Goal: Task Accomplishment & Management: Manage account settings

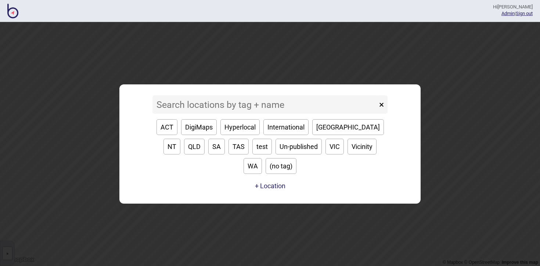
click at [177, 135] on button "ACT" at bounding box center [167, 127] width 21 height 16
type input "ACT"
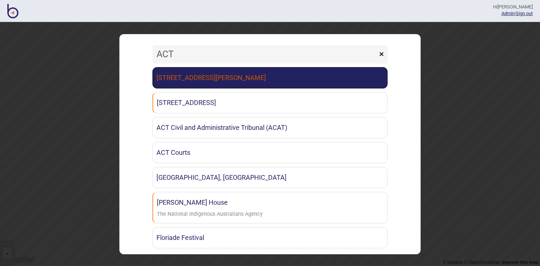
click at [269, 86] on link "[STREET_ADDRESS][PERSON_NAME]" at bounding box center [270, 77] width 235 height 21
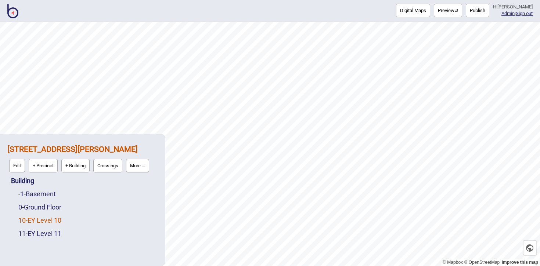
click at [57, 218] on link "10 - EY Level 10" at bounding box center [39, 221] width 43 height 8
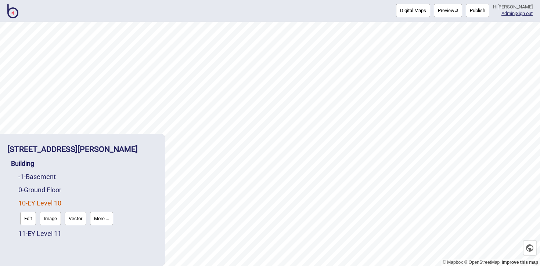
click at [31, 222] on button "Edit" at bounding box center [28, 219] width 16 height 14
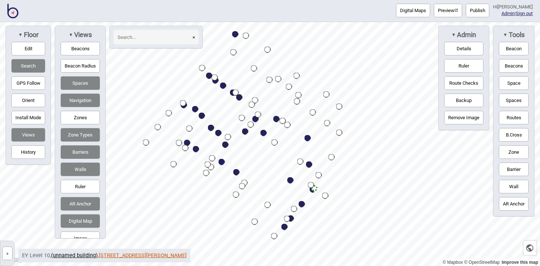
click at [122, 254] on link "[STREET_ADDRESS][PERSON_NAME]" at bounding box center [143, 256] width 88 height 6
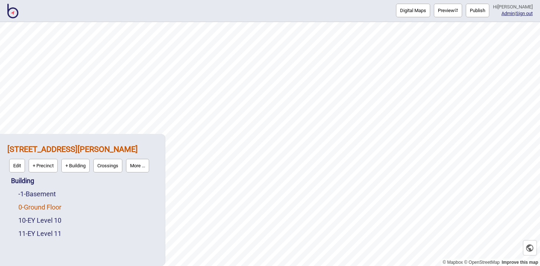
click at [53, 205] on link "0 - Ground Floor" at bounding box center [39, 208] width 43 height 8
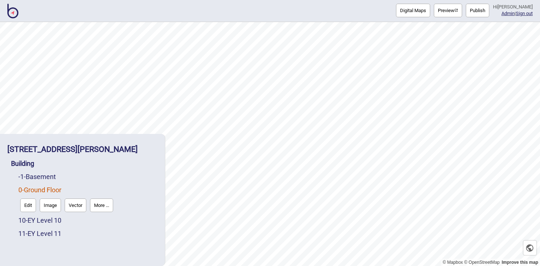
click at [30, 206] on button "Edit" at bounding box center [28, 206] width 16 height 14
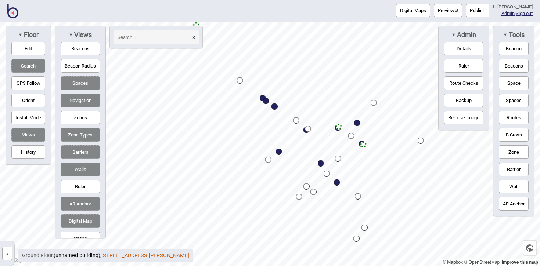
click at [150, 254] on link "[STREET_ADDRESS][PERSON_NAME]" at bounding box center [145, 256] width 88 height 6
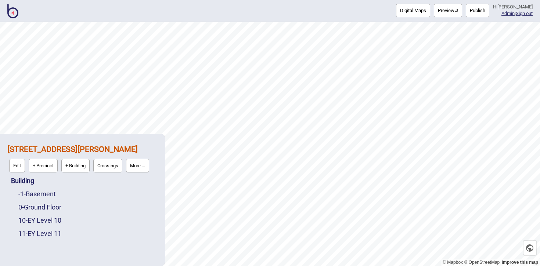
click at [14, 9] on img at bounding box center [12, 11] width 11 height 15
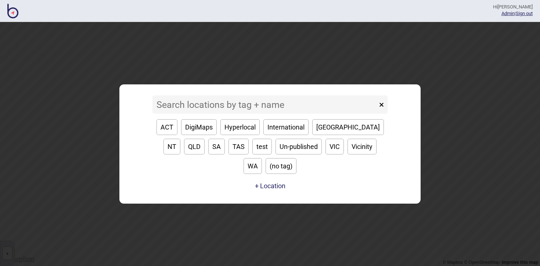
click at [170, 135] on button "ACT" at bounding box center [167, 127] width 21 height 16
type input "ACT"
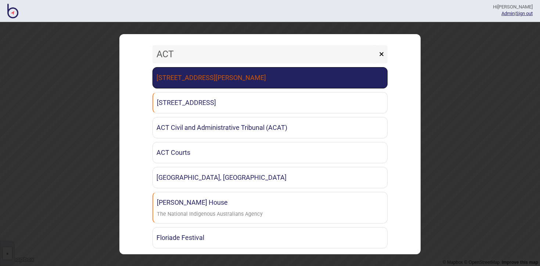
click at [245, 82] on link "[STREET_ADDRESS][PERSON_NAME]" at bounding box center [270, 77] width 235 height 21
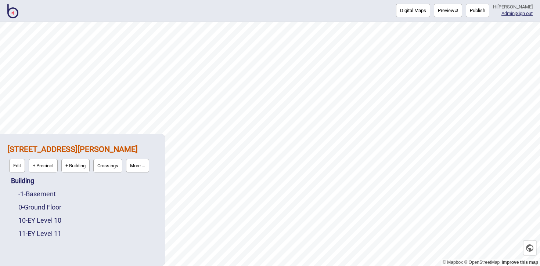
click at [479, 6] on button "Publish" at bounding box center [478, 11] width 24 height 14
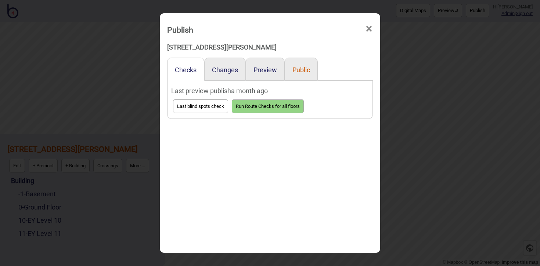
click at [297, 74] on button "Public" at bounding box center [302, 70] width 18 height 8
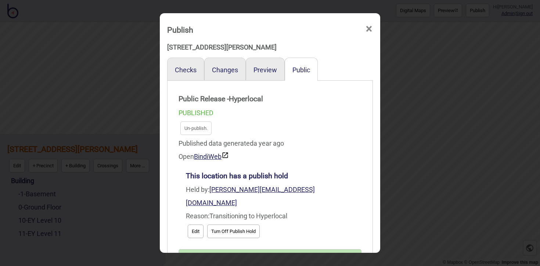
click at [371, 27] on span "×" at bounding box center [369, 29] width 8 height 24
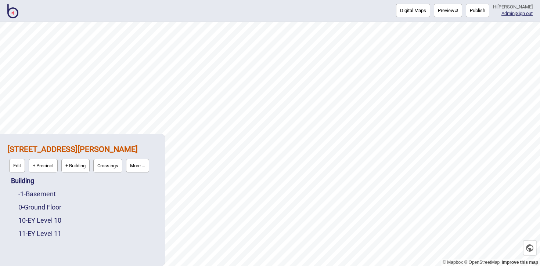
click at [149, 163] on button "More ..." at bounding box center [137, 166] width 23 height 14
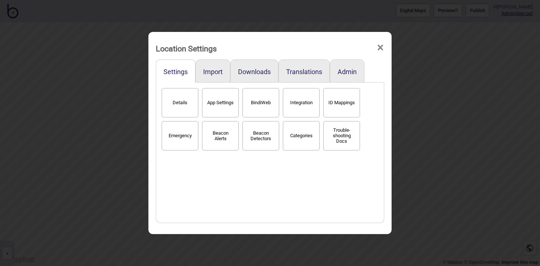
click at [257, 111] on button "BindiWeb" at bounding box center [261, 102] width 37 height 29
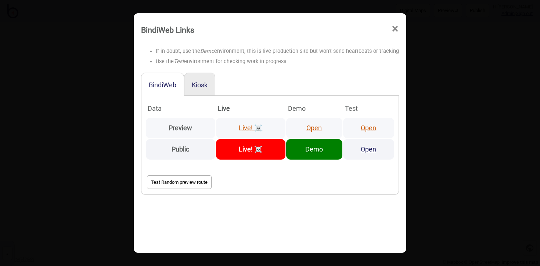
click at [313, 129] on link "Open" at bounding box center [313, 128] width 15 height 8
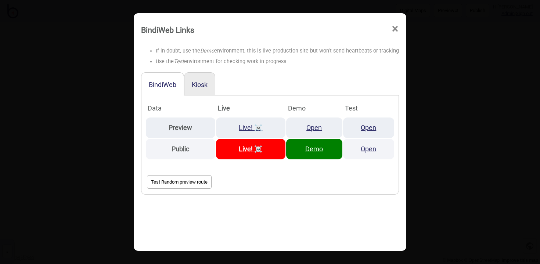
click at [394, 26] on span "×" at bounding box center [395, 29] width 8 height 24
